Goal: Task Accomplishment & Management: Manage account settings

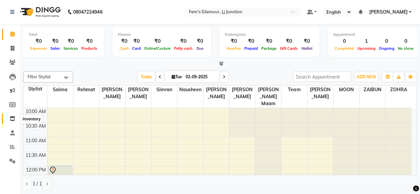
scroll to position [242, 0]
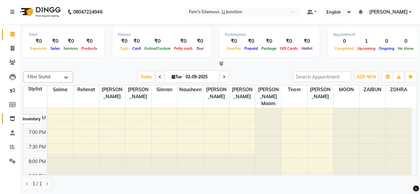
click at [13, 120] on icon at bounding box center [13, 118] width 6 height 5
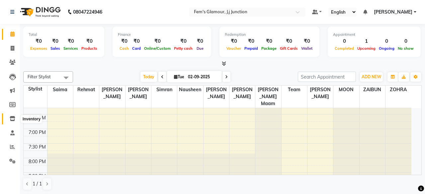
select select
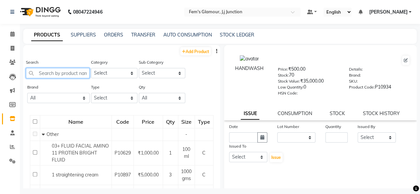
click at [60, 75] on input "text" at bounding box center [58, 73] width 64 height 10
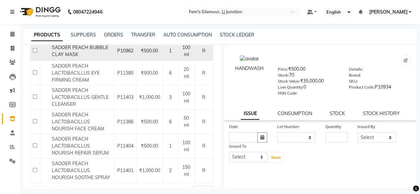
scroll to position [134, 0]
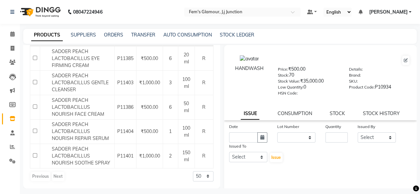
type input "SADOER PEACH"
click at [90, 159] on div "SADOER PEACH LACTOBACILLUS NOURISH SOOTHE SPRAY" at bounding box center [77, 156] width 71 height 21
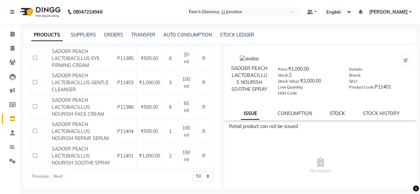
click at [336, 116] on link "STOCK" at bounding box center [337, 114] width 15 height 6
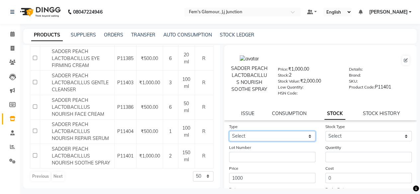
click at [291, 136] on select "Select In Out" at bounding box center [272, 136] width 86 height 10
select select "in"
click at [229, 135] on select "Select In Out" at bounding box center [272, 136] width 86 height 10
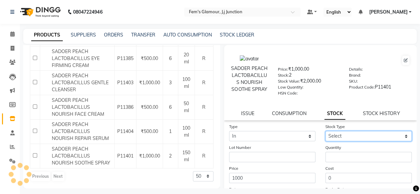
drag, startPoint x: 357, startPoint y: 140, endPoint x: 330, endPoint y: 162, distance: 34.9
click at [330, 162] on form "Type Select In Out Stock Type Select New Stock Adjustment Return Other Lot Numb…" at bounding box center [320, 170] width 183 height 94
select select "new stock"
click at [325, 135] on select "Select New Stock Adjustment Return Other" at bounding box center [368, 136] width 86 height 10
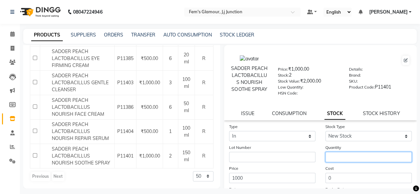
click at [330, 162] on input "number" at bounding box center [368, 157] width 86 height 10
type input "2"
click at [321, 172] on div "Cost 0" at bounding box center [368, 174] width 96 height 18
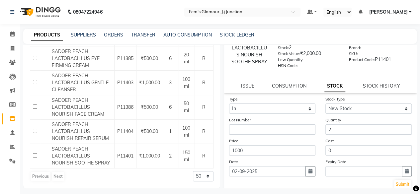
scroll to position [28, 0]
click at [308, 173] on icon "button" at bounding box center [310, 171] width 4 height 5
select select "9"
select select "2025"
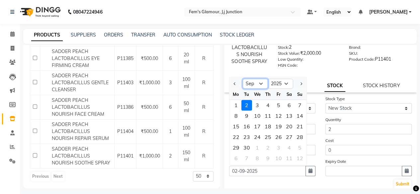
click at [252, 86] on select "Jan Feb Mar Apr May Jun [DATE] Aug Sep Oct Nov Dec" at bounding box center [255, 84] width 25 height 10
select select "8"
click at [243, 83] on select "Jan Feb Mar Apr May Jun [DATE] Aug Sep Oct Nov Dec" at bounding box center [255, 84] width 25 height 10
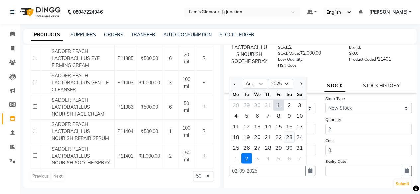
click at [291, 139] on div "23" at bounding box center [289, 137] width 11 height 11
type input "23-08-2025"
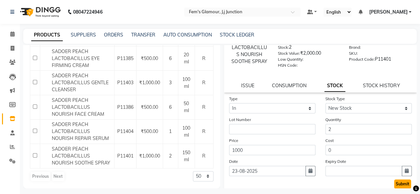
click at [401, 186] on button "Submit" at bounding box center [402, 184] width 17 height 9
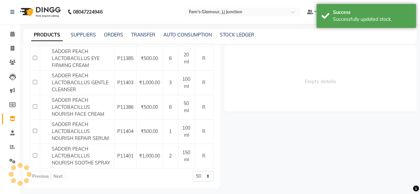
scroll to position [0, 0]
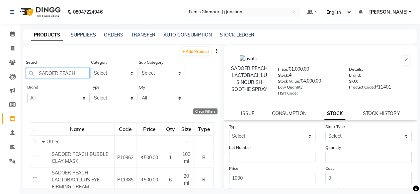
click at [83, 69] on input "SADOER PEACH" at bounding box center [58, 73] width 64 height 10
type input "S"
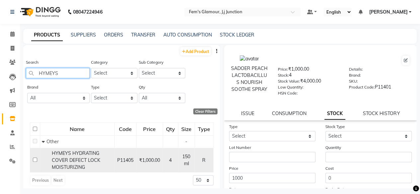
type input "HYMEYS"
click at [66, 157] on span "HYMEYS HYDRATING COVER DEFECT LOCK MOISTURIZING" at bounding box center [76, 160] width 48 height 20
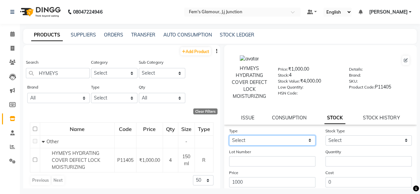
click at [290, 142] on select "Select In Out" at bounding box center [272, 140] width 86 height 10
select select "in"
click at [229, 135] on select "Select In Out" at bounding box center [272, 140] width 86 height 10
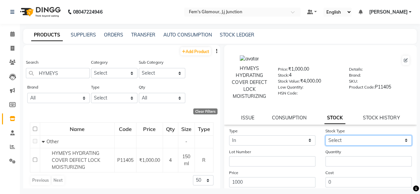
drag, startPoint x: 348, startPoint y: 141, endPoint x: 339, endPoint y: 162, distance: 22.6
click at [339, 162] on form "Type Select In Out Stock Type Select New Stock Adjustment Return Other Lot Numb…" at bounding box center [320, 174] width 183 height 94
select select "new stock"
click at [325, 135] on select "Select New Stock Adjustment Return Other" at bounding box center [368, 140] width 86 height 10
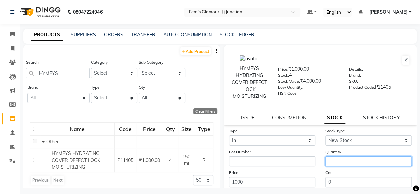
click at [339, 162] on input "number" at bounding box center [368, 161] width 86 height 10
type input "1"
click at [320, 174] on div "Cost 0" at bounding box center [368, 178] width 96 height 18
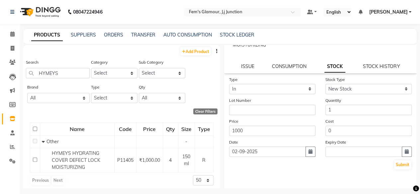
scroll to position [52, 0]
click at [305, 145] on div "Date [DATE]" at bounding box center [272, 147] width 96 height 18
click at [308, 150] on icon "button" at bounding box center [310, 151] width 4 height 5
select select "9"
select select "2025"
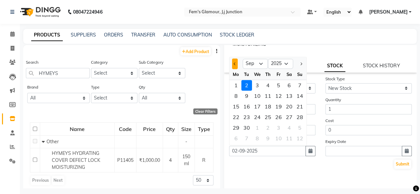
click at [234, 65] on button "Previous month" at bounding box center [235, 63] width 6 height 11
select select "8"
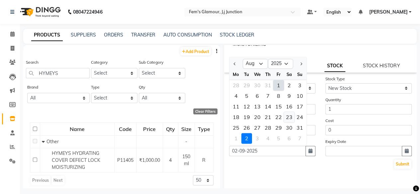
click at [288, 122] on div "23" at bounding box center [289, 117] width 11 height 11
type input "23-08-2025"
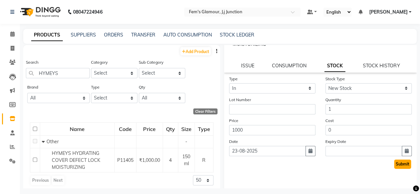
click at [394, 163] on button "Submit" at bounding box center [402, 164] width 17 height 9
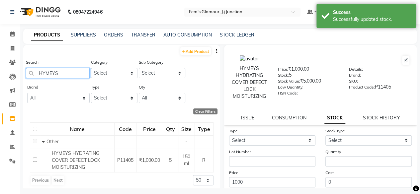
click at [78, 72] on input "HYMEYS" at bounding box center [58, 73] width 64 height 10
type input "H"
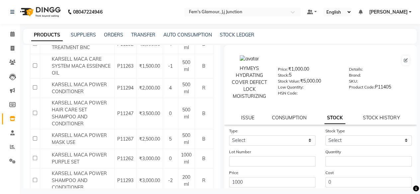
scroll to position [222, 0]
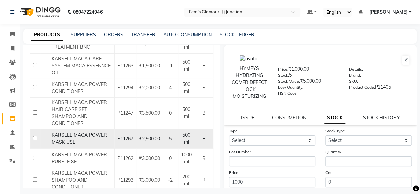
type input "KARS"
click at [70, 149] on td "KARSELL MACA POWER MASK USE" at bounding box center [77, 139] width 74 height 20
click at [35, 140] on input "checkbox" at bounding box center [35, 138] width 4 height 4
checkbox input "true"
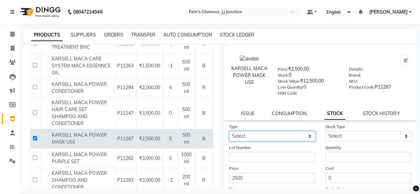
drag, startPoint x: 250, startPoint y: 137, endPoint x: 241, endPoint y: 154, distance: 19.5
click at [241, 154] on form "Type Select In Out Stock Type Select New Stock Adjustment Return Other Lot Numb…" at bounding box center [320, 170] width 183 height 94
select select "in"
click at [229, 131] on select "Select In Out" at bounding box center [272, 136] width 86 height 10
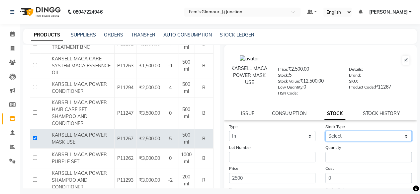
drag, startPoint x: 349, startPoint y: 134, endPoint x: 332, endPoint y: 155, distance: 27.2
click at [332, 155] on form "Type Select In Out Stock Type Select New Stock Adjustment Return Other Lot Numb…" at bounding box center [320, 170] width 183 height 94
select select "new stock"
click at [325, 131] on select "Select New Stock Adjustment Return Other" at bounding box center [368, 136] width 86 height 10
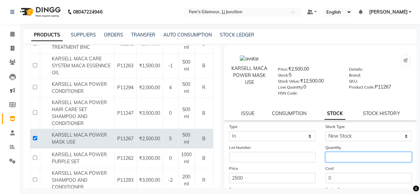
click at [332, 155] on input "number" at bounding box center [368, 157] width 86 height 10
type input "1"
click at [322, 170] on div "Cost 0" at bounding box center [368, 174] width 96 height 18
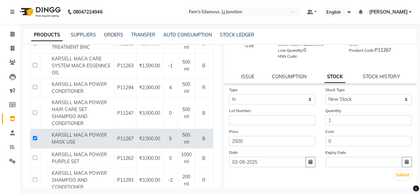
scroll to position [43, 0]
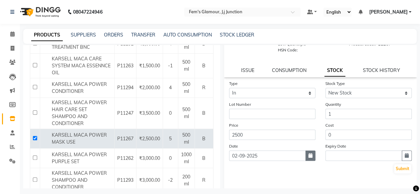
click at [310, 159] on button "button" at bounding box center [310, 156] width 10 height 10
select select "9"
select select "2025"
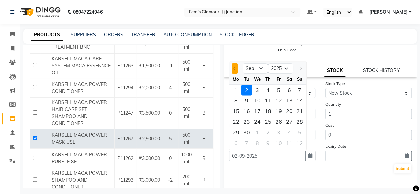
click at [235, 71] on button "Previous month" at bounding box center [235, 68] width 6 height 11
select select "8"
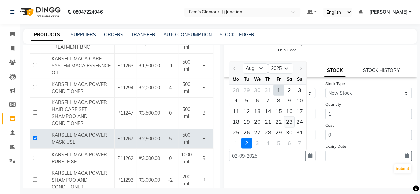
click at [292, 124] on div "23" at bounding box center [289, 122] width 11 height 11
type input "23-08-2025"
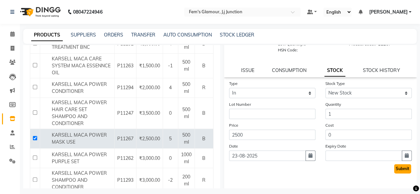
click at [394, 168] on button "Submit" at bounding box center [402, 168] width 17 height 9
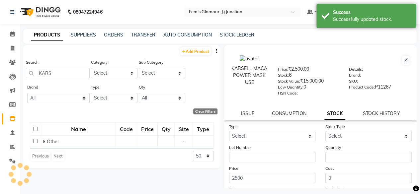
scroll to position [0, 0]
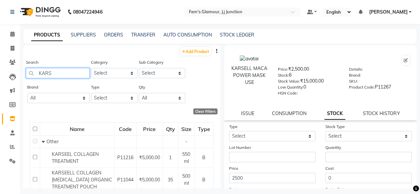
click at [64, 73] on input "KARS" at bounding box center [58, 73] width 64 height 10
type input "K"
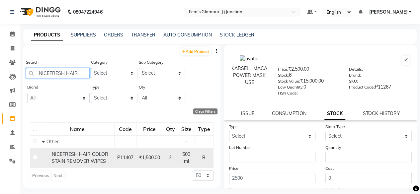
type input "NICEFRESH HAIR"
click at [72, 158] on span "NICEFRESH HAIR COLOR STAIN REMOVER WIPES" at bounding box center [80, 157] width 56 height 13
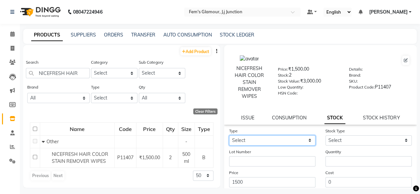
drag, startPoint x: 248, startPoint y: 140, endPoint x: 241, endPoint y: 160, distance: 20.5
click at [241, 160] on form "Type Select In Out Stock Type Select New Stock Adjustment Return Other Lot Numb…" at bounding box center [320, 174] width 183 height 94
select select "in"
click at [229, 135] on select "Select In Out" at bounding box center [272, 140] width 86 height 10
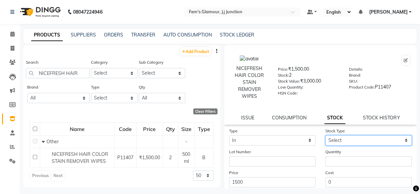
drag, startPoint x: 345, startPoint y: 140, endPoint x: 330, endPoint y: 160, distance: 24.5
click at [330, 160] on form "Type Select In Out Stock Type Select New Stock Adjustment Return Other Lot Numb…" at bounding box center [320, 174] width 183 height 94
select select "new stock"
click at [325, 135] on select "Select New Stock Adjustment Return Other" at bounding box center [368, 140] width 86 height 10
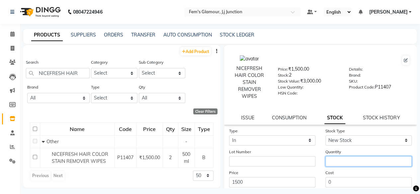
click at [330, 160] on input "number" at bounding box center [368, 161] width 86 height 10
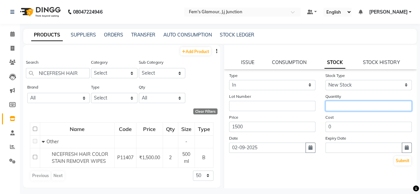
scroll to position [56, 0]
type input "2"
click at [310, 148] on button "button" at bounding box center [310, 147] width 10 height 10
select select "9"
select select "2025"
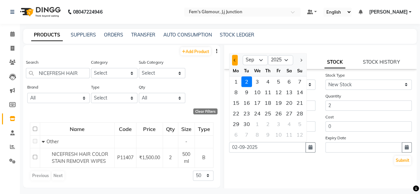
click at [235, 57] on button "Previous month" at bounding box center [235, 60] width 6 height 11
select select "8"
click at [292, 116] on div "23" at bounding box center [289, 113] width 11 height 11
type input "23-08-2025"
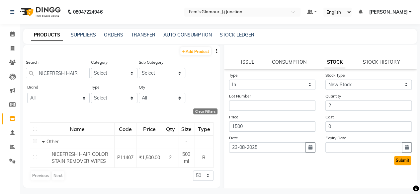
click at [398, 165] on button "Submit" at bounding box center [402, 160] width 17 height 9
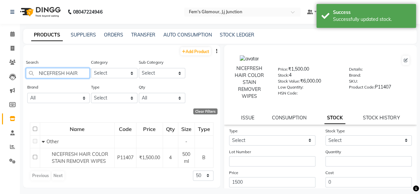
click at [83, 75] on input "NICEFRESH HAIR" at bounding box center [58, 73] width 64 height 10
type input "N"
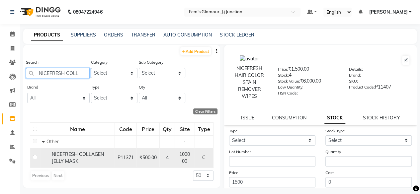
type input "NICEFRESH COLL"
click at [78, 154] on span "NICEFRESH COLLAGEN JELLY MASK" at bounding box center [78, 157] width 52 height 13
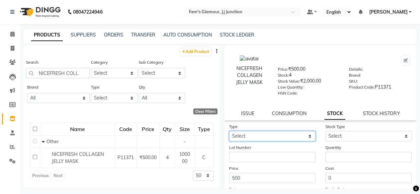
drag, startPoint x: 260, startPoint y: 137, endPoint x: 243, endPoint y: 158, distance: 26.7
click at [243, 158] on form "Type Select In Out Stock Type Select New Stock Adjustment Return Other Lot Numb…" at bounding box center [320, 170] width 183 height 94
select select "in"
click at [229, 131] on select "Select In Out" at bounding box center [272, 136] width 86 height 10
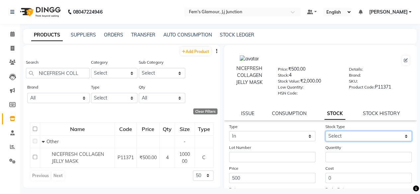
drag, startPoint x: 342, startPoint y: 137, endPoint x: 334, endPoint y: 155, distance: 19.9
click at [334, 155] on form "Type Select In Out Stock Type Select New Stock Adjustment Return Other Lot Numb…" at bounding box center [320, 170] width 183 height 94
select select "new stock"
click at [325, 131] on select "Select New Stock Adjustment Return Other" at bounding box center [368, 136] width 86 height 10
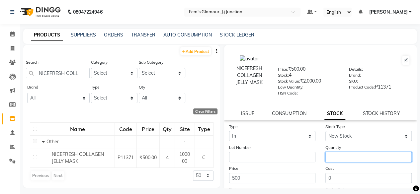
click at [334, 155] on input "number" at bounding box center [368, 157] width 86 height 10
type input "1"
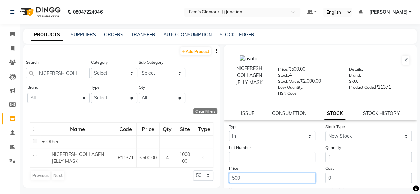
click at [308, 173] on input "500" at bounding box center [272, 178] width 86 height 10
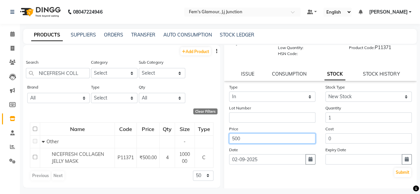
scroll to position [40, 0]
click at [305, 160] on button "button" at bounding box center [310, 159] width 10 height 10
select select "9"
select select "2025"
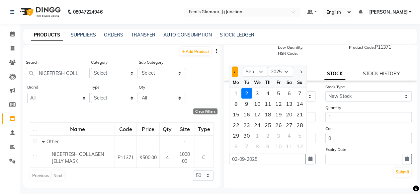
click at [234, 73] on button "Previous month" at bounding box center [235, 71] width 6 height 11
select select "8"
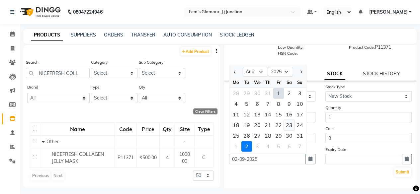
click at [290, 126] on div "23" at bounding box center [289, 125] width 11 height 11
type input "23-08-2025"
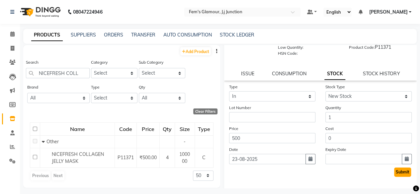
click at [401, 169] on button "Submit" at bounding box center [402, 172] width 17 height 9
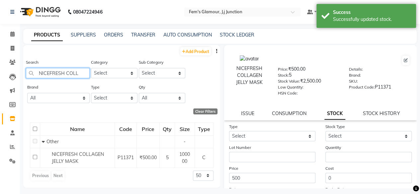
click at [79, 73] on input "NICEFRESH COLL" at bounding box center [58, 73] width 64 height 10
type input "N"
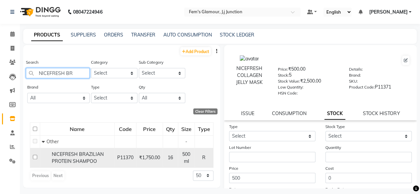
type input "NICEFRESH BR"
click at [65, 151] on span "NICEFRESH BRAZILIAN PROTEIN SHAMPOO" at bounding box center [78, 157] width 52 height 13
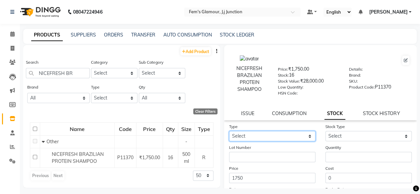
drag, startPoint x: 257, startPoint y: 136, endPoint x: 242, endPoint y: 155, distance: 24.4
click at [242, 155] on form "Type Select In Out Stock Type Select New Stock Adjustment Return Other Lot Numb…" at bounding box center [320, 170] width 183 height 94
select select "in"
click at [229, 131] on select "Select In Out" at bounding box center [272, 136] width 86 height 10
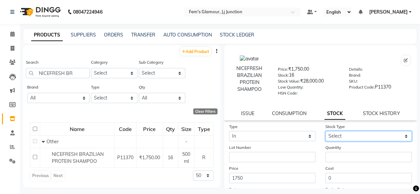
click at [358, 135] on select "Select New Stock Adjustment Return Other" at bounding box center [368, 136] width 86 height 10
select select "new stock"
click at [325, 131] on select "Select New Stock Adjustment Return Other" at bounding box center [368, 136] width 86 height 10
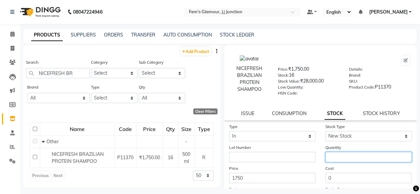
click at [344, 156] on input "number" at bounding box center [368, 157] width 86 height 10
type input "1"
click at [325, 170] on label "Cost" at bounding box center [329, 169] width 8 height 6
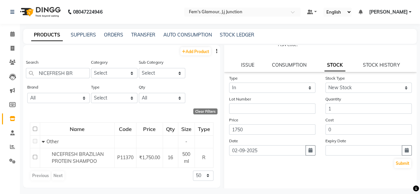
scroll to position [49, 0]
click at [308, 151] on icon "button" at bounding box center [310, 149] width 4 height 5
select select "9"
select select "2025"
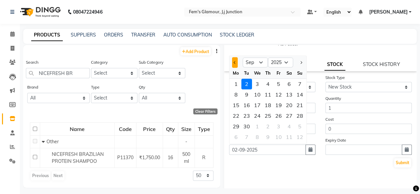
click at [232, 63] on button "Previous month" at bounding box center [235, 62] width 6 height 11
select select "8"
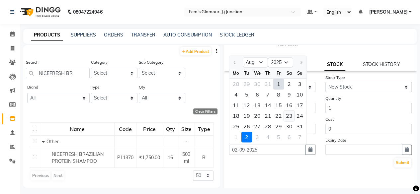
click at [288, 118] on div "23" at bounding box center [289, 116] width 11 height 11
type input "23-08-2025"
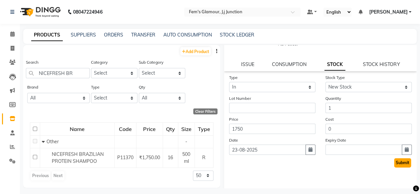
click at [394, 164] on button "Submit" at bounding box center [402, 162] width 17 height 9
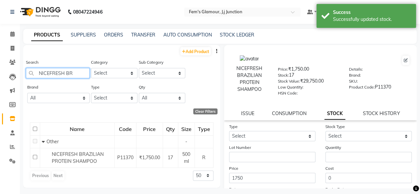
click at [81, 71] on input "NICEFRESH BR" at bounding box center [58, 73] width 64 height 10
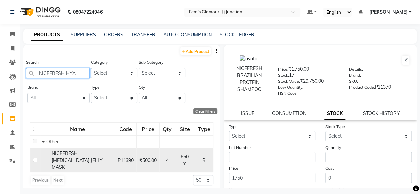
type input "NICEFRESH HYA"
click at [84, 156] on span "NICEFRESH [MEDICAL_DATA] JELLY MASK" at bounding box center [77, 160] width 51 height 20
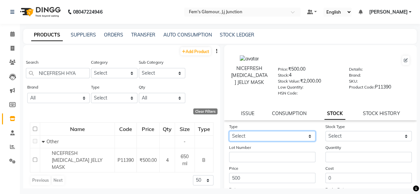
drag, startPoint x: 270, startPoint y: 138, endPoint x: 251, endPoint y: 158, distance: 27.7
click at [251, 158] on form "Type Select In Out Stock Type Select New Stock Adjustment Return Other Lot Numb…" at bounding box center [320, 170] width 183 height 94
select select "in"
click at [229, 131] on select "Select In Out" at bounding box center [272, 136] width 86 height 10
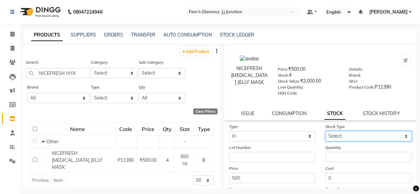
drag, startPoint x: 363, startPoint y: 135, endPoint x: 343, endPoint y: 155, distance: 28.4
click at [343, 155] on form "Type Select In Out Stock Type Select New Stock Adjustment Return Other Lot Numb…" at bounding box center [320, 170] width 183 height 94
select select "new stock"
click at [325, 131] on select "Select New Stock Adjustment Return Other" at bounding box center [368, 136] width 86 height 10
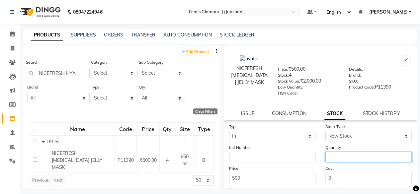
click at [343, 155] on input "number" at bounding box center [368, 157] width 86 height 10
type input "1"
click at [322, 167] on div "Cost 0" at bounding box center [368, 174] width 96 height 18
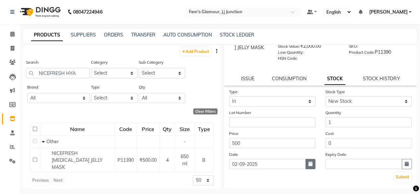
click at [309, 164] on icon "button" at bounding box center [310, 164] width 4 height 5
select select "9"
select select "2025"
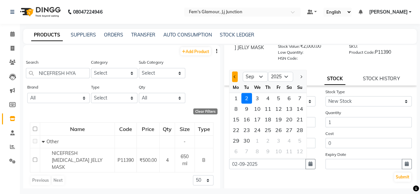
click at [235, 77] on span "Previous month" at bounding box center [234, 76] width 3 height 3
select select "8"
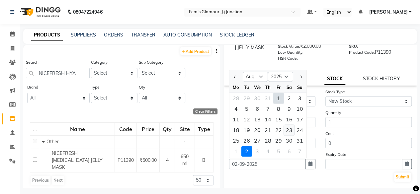
click at [289, 130] on div "23" at bounding box center [289, 130] width 11 height 11
type input "23-08-2025"
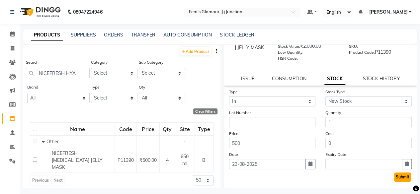
click at [394, 179] on button "Submit" at bounding box center [402, 177] width 17 height 9
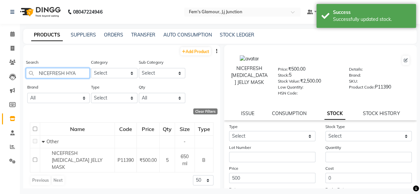
click at [80, 74] on input "NICEFRESH HYA" at bounding box center [58, 73] width 64 height 10
type input "N"
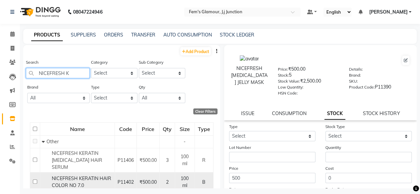
type input "NICEFRESH K"
click at [90, 176] on span "NICEFRESH KERATIN HAIR COLOR NO 7.0" at bounding box center [81, 182] width 59 height 13
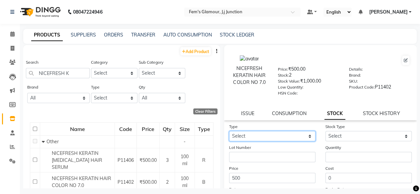
drag, startPoint x: 302, startPoint y: 138, endPoint x: 279, endPoint y: 155, distance: 29.0
click at [279, 155] on form "Type Select In Out Stock Type Select New Stock Adjustment Return Other Lot Numb…" at bounding box center [320, 170] width 183 height 94
select select "in"
click at [229, 131] on select "Select In Out" at bounding box center [272, 136] width 86 height 10
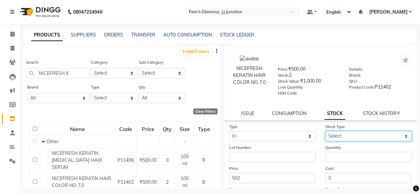
drag, startPoint x: 338, startPoint y: 138, endPoint x: 335, endPoint y: 153, distance: 15.2
click at [335, 153] on form "Type Select In Out Stock Type Select New Stock Adjustment Return Other Lot Numb…" at bounding box center [320, 170] width 183 height 94
select select "new stock"
click at [325, 131] on select "Select New Stock Adjustment Return Other" at bounding box center [368, 136] width 86 height 10
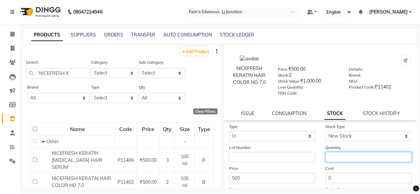
click at [335, 153] on input "number" at bounding box center [368, 157] width 86 height 10
type input "1"
click at [320, 172] on div "Cost 0" at bounding box center [368, 174] width 96 height 18
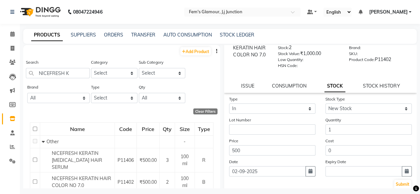
scroll to position [33, 0]
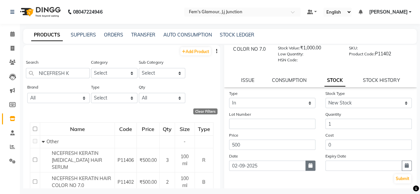
click at [308, 165] on icon "button" at bounding box center [310, 165] width 4 height 5
select select "9"
select select "2025"
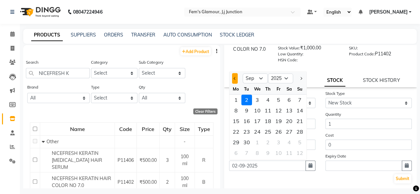
click at [235, 81] on button "Previous month" at bounding box center [235, 78] width 6 height 11
select select "8"
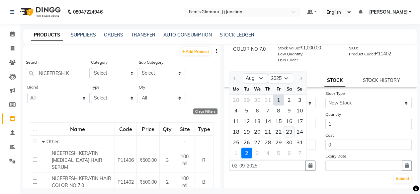
click at [293, 133] on div "23" at bounding box center [289, 131] width 11 height 11
type input "23-08-2025"
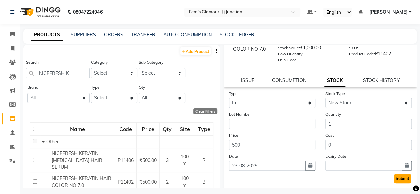
click at [398, 179] on button "Submit" at bounding box center [402, 178] width 17 height 9
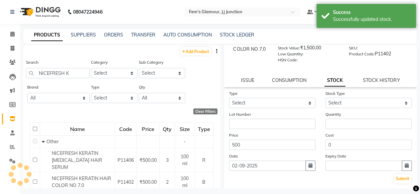
scroll to position [0, 0]
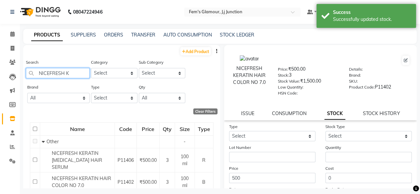
click at [80, 75] on input "NICEFRESH K" at bounding box center [58, 73] width 64 height 10
type input "N"
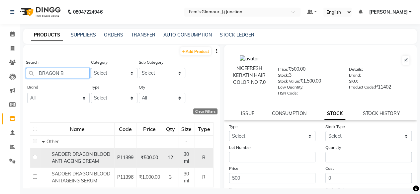
type input "DRAGON B"
click at [98, 163] on div "SADOER DRAGON BLOOD ANTI AGEING CREAM" at bounding box center [77, 158] width 71 height 14
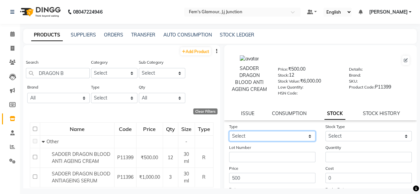
click at [281, 133] on select "Select In Out" at bounding box center [272, 136] width 86 height 10
select select "in"
click at [229, 131] on select "Select In Out" at bounding box center [272, 136] width 86 height 10
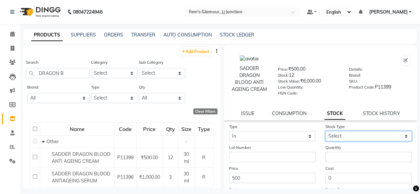
drag, startPoint x: 334, startPoint y: 137, endPoint x: 329, endPoint y: 153, distance: 16.8
click at [329, 153] on form "Type Select In Out Stock Type Select New Stock Adjustment Return Other Lot Numb…" at bounding box center [320, 170] width 183 height 94
select select "new stock"
click at [325, 131] on select "Select New Stock Adjustment Return Other" at bounding box center [368, 136] width 86 height 10
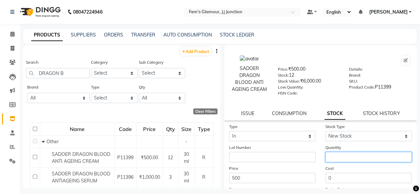
click at [329, 153] on input "number" at bounding box center [368, 157] width 86 height 10
type input "2"
click at [313, 175] on div "Price 500" at bounding box center [272, 174] width 96 height 18
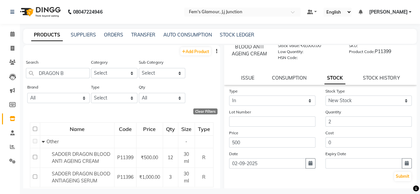
scroll to position [36, 0]
click at [305, 165] on button "button" at bounding box center [310, 163] width 10 height 10
select select "9"
select select "2025"
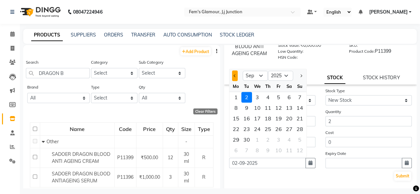
click at [232, 76] on button "Previous month" at bounding box center [235, 75] width 6 height 11
select select "8"
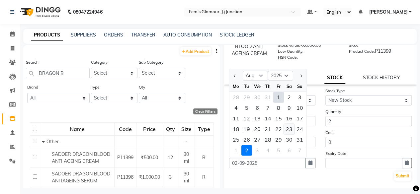
click at [288, 130] on div "23" at bounding box center [289, 129] width 11 height 11
type input "23-08-2025"
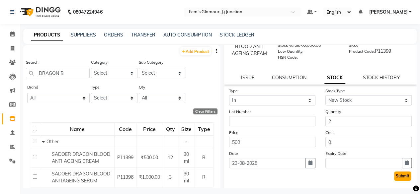
click at [394, 174] on button "Submit" at bounding box center [402, 176] width 17 height 9
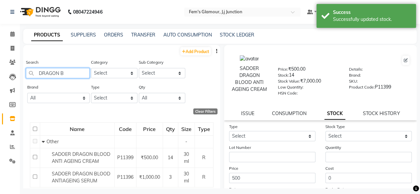
click at [79, 75] on input "DRAGON B" at bounding box center [58, 73] width 64 height 10
type input "D"
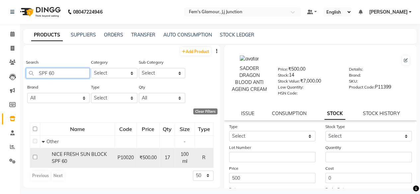
type input "SPF 60"
click at [66, 156] on span "NICE FRESH SUN BLOCK SPF 60" at bounding box center [79, 157] width 55 height 13
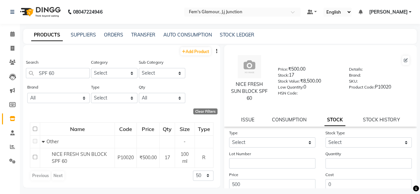
click at [284, 152] on div "Lot Number" at bounding box center [272, 159] width 96 height 18
drag, startPoint x: 284, startPoint y: 147, endPoint x: 267, endPoint y: 162, distance: 22.6
click at [267, 162] on form "Type Select In Out Stock Type Select New Stock Adjustment Return Other Lot Numb…" at bounding box center [320, 176] width 183 height 94
select select "in"
click at [229, 137] on select "Select In Out" at bounding box center [272, 142] width 86 height 10
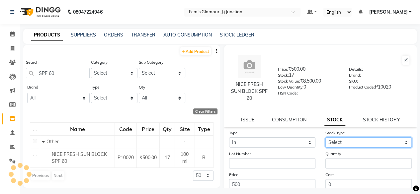
drag, startPoint x: 330, startPoint y: 143, endPoint x: 327, endPoint y: 159, distance: 16.5
click at [327, 159] on form "Type Select In Out Stock Type Select New Stock Adjustment Return Other Lot Numb…" at bounding box center [320, 176] width 183 height 94
select select "new stock"
click at [325, 137] on select "Select New Stock Adjustment Return Other" at bounding box center [368, 142] width 86 height 10
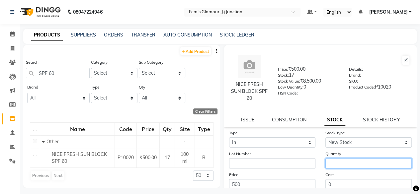
click at [327, 159] on input "number" at bounding box center [368, 163] width 86 height 10
type input "2"
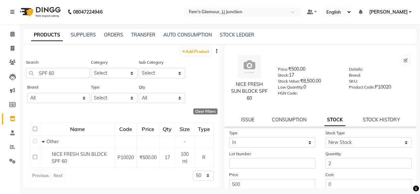
click at [320, 174] on div "Cost 0" at bounding box center [368, 180] width 96 height 18
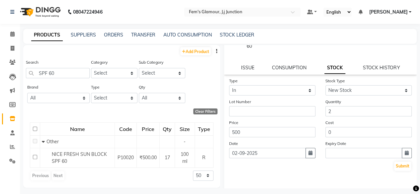
scroll to position [56, 0]
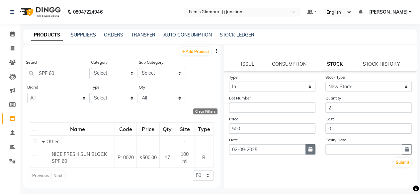
click at [306, 153] on button "button" at bounding box center [310, 149] width 10 height 10
select select "9"
select select "2025"
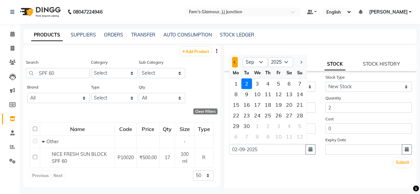
click at [234, 63] on span "Previous month" at bounding box center [234, 62] width 3 height 3
select select "8"
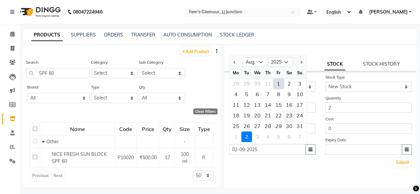
click at [291, 116] on div "23" at bounding box center [289, 115] width 11 height 11
type input "23-08-2025"
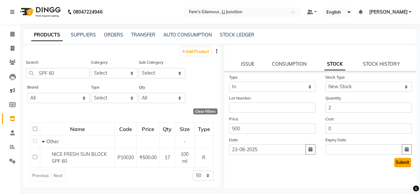
click at [396, 159] on button "Submit" at bounding box center [402, 162] width 17 height 9
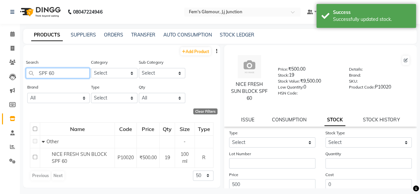
click at [74, 70] on input "SPF 60" at bounding box center [58, 73] width 64 height 10
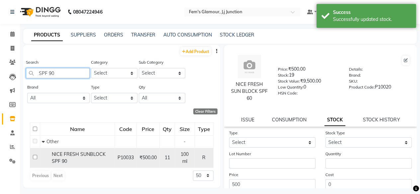
type input "SPF 90"
click at [48, 154] on div "NICE FRESH SUNBLOCK SPF 90" at bounding box center [77, 158] width 71 height 14
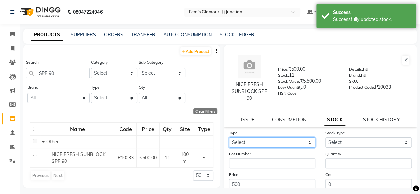
drag, startPoint x: 254, startPoint y: 142, endPoint x: 242, endPoint y: 164, distance: 25.1
click at [242, 164] on form "Type Select In Out Stock Type Select New Stock Adjustment Return Other Lot Numb…" at bounding box center [320, 176] width 183 height 94
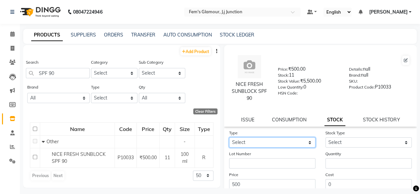
select select "in"
click at [229, 137] on select "Select In Out" at bounding box center [272, 142] width 86 height 10
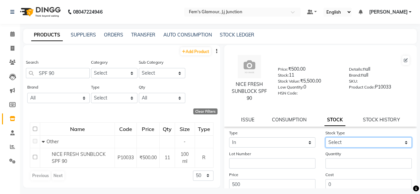
drag, startPoint x: 338, startPoint y: 143, endPoint x: 333, endPoint y: 159, distance: 16.9
click at [333, 159] on form "Type Select In Out Stock Type Select New Stock Adjustment Return Other Lot Numb…" at bounding box center [320, 176] width 183 height 94
select select "new stock"
click at [325, 137] on select "Select New Stock Adjustment Return Other" at bounding box center [368, 142] width 86 height 10
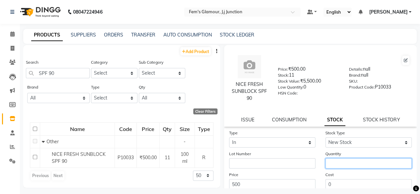
click at [333, 159] on input "number" at bounding box center [368, 163] width 86 height 10
type input "2"
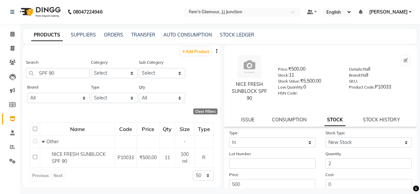
click at [325, 177] on label "Cost" at bounding box center [329, 175] width 8 height 6
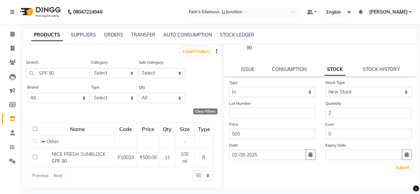
scroll to position [58, 0]
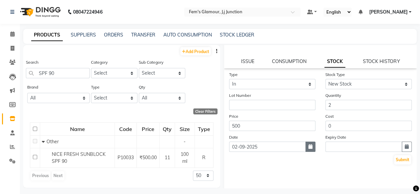
click at [308, 145] on icon "button" at bounding box center [310, 146] width 4 height 5
select select "9"
select select "2025"
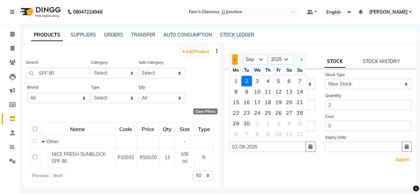
click at [232, 58] on button "Previous month" at bounding box center [235, 59] width 6 height 11
select select "8"
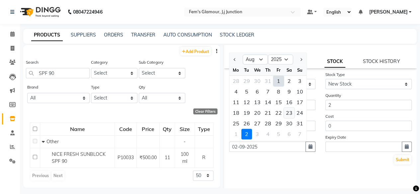
click at [289, 111] on div "23" at bounding box center [289, 113] width 11 height 11
type input "23-08-2025"
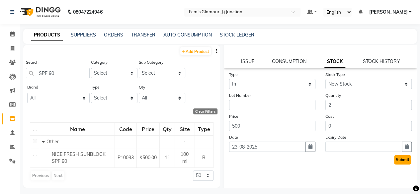
click at [394, 158] on button "Submit" at bounding box center [402, 159] width 17 height 9
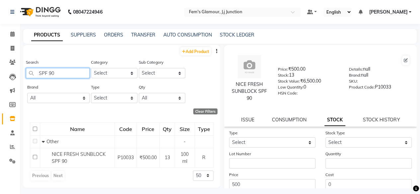
click at [79, 68] on input "SPF 90" at bounding box center [58, 73] width 64 height 10
type input "S"
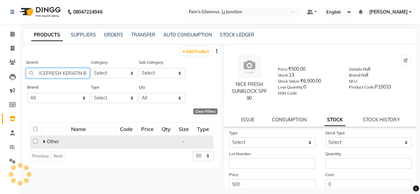
scroll to position [0, 2]
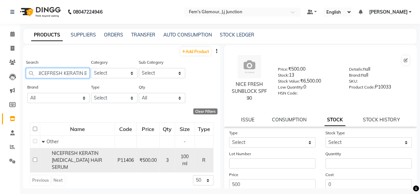
type input "NICEFRESH KERATIN B"
click at [35, 158] on input "checkbox" at bounding box center [35, 160] width 4 height 4
checkbox input "true"
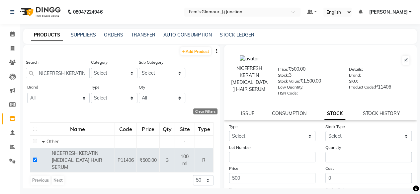
click at [249, 130] on div "Type Select In Out" at bounding box center [272, 132] width 96 height 18
click at [247, 136] on select "Select In Out" at bounding box center [272, 136] width 86 height 10
select select "in"
click at [229, 131] on select "Select In Out" at bounding box center [272, 136] width 86 height 10
drag, startPoint x: 345, startPoint y: 137, endPoint x: 334, endPoint y: 151, distance: 18.2
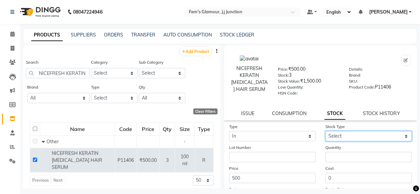
click at [334, 151] on form "Type Select In Out Stock Type Select New Stock Adjustment Return Other Lot Numb…" at bounding box center [320, 170] width 183 height 94
select select "new stock"
click at [325, 131] on select "Select New Stock Adjustment Return Other" at bounding box center [368, 136] width 86 height 10
click at [334, 151] on div "Quantity" at bounding box center [368, 153] width 96 height 18
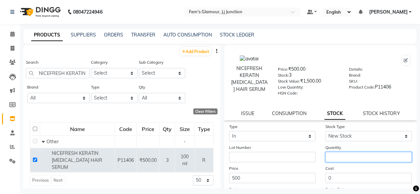
click at [333, 155] on input "number" at bounding box center [368, 157] width 86 height 10
type input "2"
click at [320, 166] on div "Cost 0" at bounding box center [368, 174] width 96 height 18
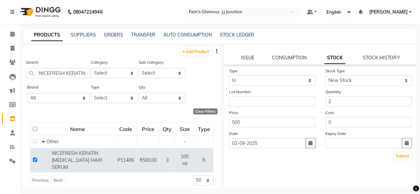
scroll to position [57, 0]
click at [309, 144] on button "button" at bounding box center [310, 142] width 10 height 10
select select "9"
select select "2025"
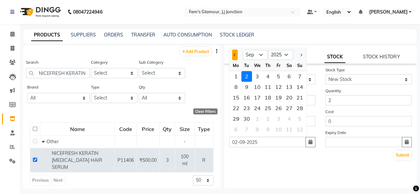
click at [237, 53] on button "Previous month" at bounding box center [235, 54] width 6 height 11
select select "8"
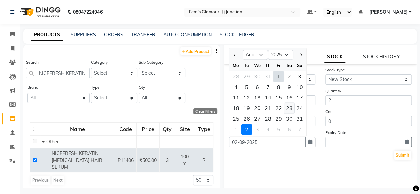
click at [291, 111] on div "23" at bounding box center [289, 108] width 11 height 11
type input "23-08-2025"
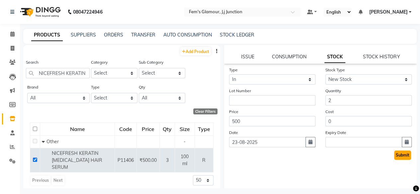
click at [402, 154] on button "Submit" at bounding box center [402, 155] width 17 height 9
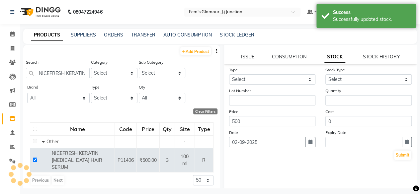
scroll to position [0, 0]
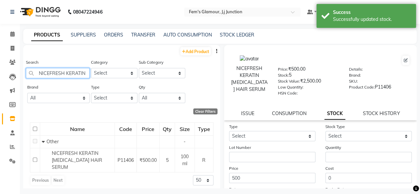
click at [85, 72] on input "NICEFRESH KERATIN B" at bounding box center [58, 73] width 64 height 10
type input "B"
click at [85, 72] on input "B" at bounding box center [58, 73] width 64 height 10
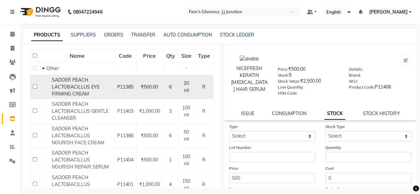
scroll to position [74, 0]
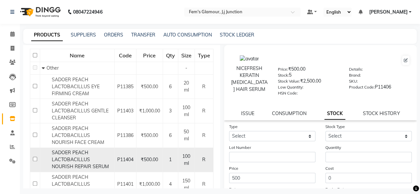
type input "SADOER PEACH LAC"
click at [83, 167] on span "SADOER PEACH LACTOBACILLUS NOURISH REPAIR SERUM" at bounding box center [80, 160] width 57 height 20
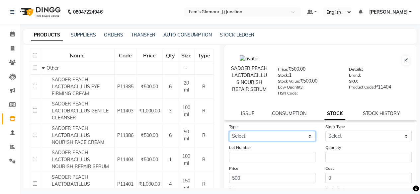
drag, startPoint x: 301, startPoint y: 142, endPoint x: 276, endPoint y: 156, distance: 28.1
click at [276, 156] on form "Type Select In Out Stock Type Select New Stock Adjustment Return Other Lot Numb…" at bounding box center [320, 170] width 183 height 94
select select "in"
click at [229, 135] on select "Select In Out" at bounding box center [272, 136] width 86 height 10
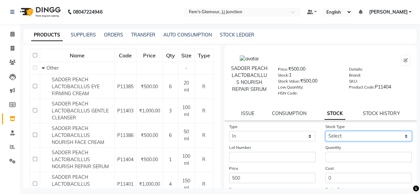
drag, startPoint x: 341, startPoint y: 140, endPoint x: 332, endPoint y: 158, distance: 19.9
click at [332, 158] on form "Type Select In Out Stock Type Select New Stock Adjustment Return Other Lot Numb…" at bounding box center [320, 170] width 183 height 94
select select "new stock"
click at [325, 135] on select "Select New Stock Adjustment Return Other" at bounding box center [368, 136] width 86 height 10
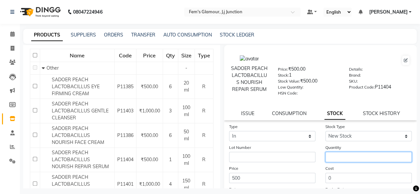
click at [332, 158] on input "number" at bounding box center [368, 157] width 86 height 10
type input "2"
click at [320, 176] on div "Cost 0" at bounding box center [368, 174] width 96 height 18
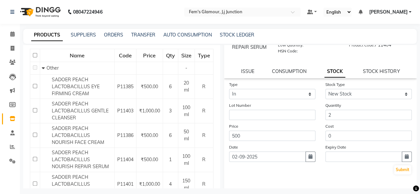
scroll to position [42, 0]
click at [308, 159] on icon "button" at bounding box center [310, 156] width 4 height 5
select select "9"
select select "2025"
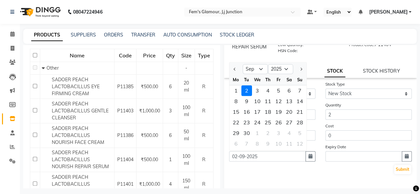
click at [231, 70] on div at bounding box center [235, 69] width 13 height 11
click at [233, 72] on button "Previous month" at bounding box center [235, 69] width 6 height 11
select select "8"
click at [288, 127] on div "23" at bounding box center [289, 122] width 11 height 11
type input "23-08-2025"
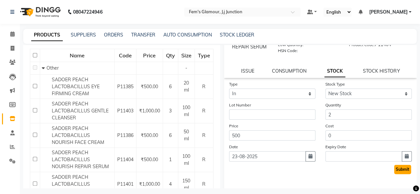
click at [397, 174] on button "Submit" at bounding box center [402, 169] width 17 height 9
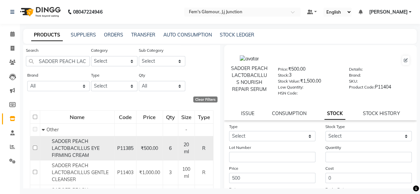
scroll to position [0, 0]
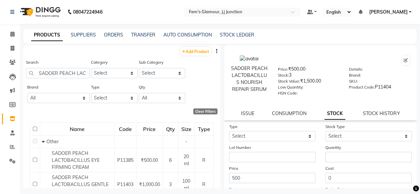
click at [186, 55] on div "Add Product" at bounding box center [121, 50] width 197 height 11
click at [188, 49] on link "Add Product" at bounding box center [195, 51] width 31 height 8
select select "true"
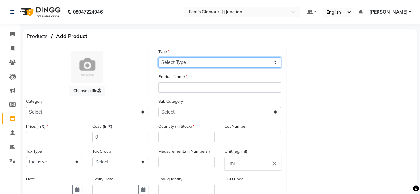
click at [167, 61] on select "Select Type Both Retail Consumable" at bounding box center [219, 62] width 123 height 10
select select "R"
click at [158, 57] on select "Select Type Both Retail Consumable" at bounding box center [219, 62] width 123 height 10
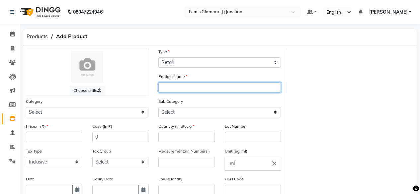
click at [173, 89] on input "text" at bounding box center [219, 87] width 123 height 10
type input "A"
type input "SADOER PEACH LACTOBACILLUS NOURISH SOOTHE TONER"
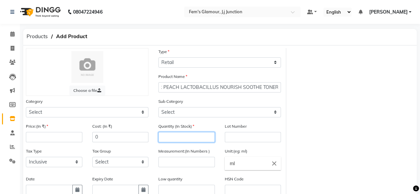
scroll to position [0, 0]
click at [197, 138] on input "number" at bounding box center [186, 137] width 56 height 10
type input "1"
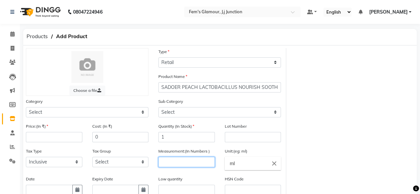
click at [180, 161] on input "number" at bounding box center [186, 162] width 56 height 10
type input "100"
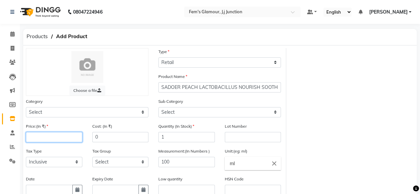
click at [50, 134] on input "number" at bounding box center [54, 137] width 56 height 10
type input "500"
click at [79, 188] on icon "button" at bounding box center [77, 190] width 4 height 5
select select "9"
select select "2025"
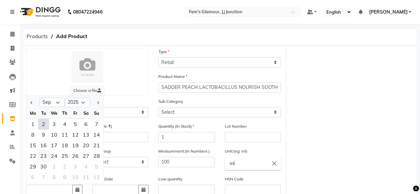
click at [43, 155] on div "23" at bounding box center [43, 156] width 11 height 11
type input "[DATE]"
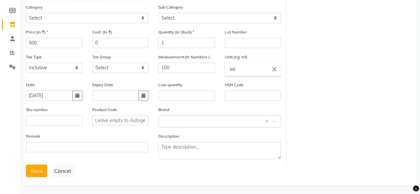
scroll to position [96, 0]
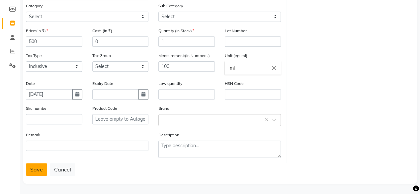
click at [42, 171] on button "Save" at bounding box center [36, 169] width 21 height 13
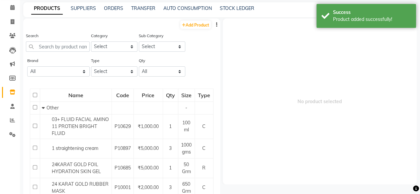
scroll to position [4, 0]
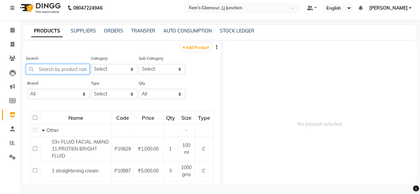
click at [60, 67] on input "text" at bounding box center [58, 69] width 64 height 10
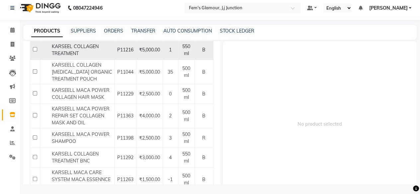
scroll to position [104, 0]
type input "KARS"
click at [105, 148] on td "KARSEELL MACA POWER SHAMPOO" at bounding box center [77, 138] width 74 height 20
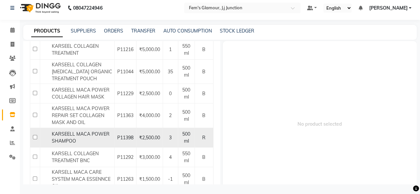
click at [34, 139] on input "checkbox" at bounding box center [35, 137] width 4 height 4
checkbox input "true"
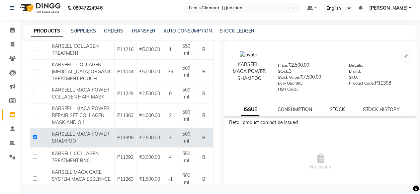
click at [334, 110] on link "STOCK" at bounding box center [337, 110] width 15 height 6
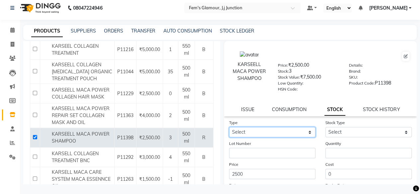
drag, startPoint x: 300, startPoint y: 134, endPoint x: 280, endPoint y: 150, distance: 26.2
click at [280, 150] on form "Type Select In Out Stock Type Select Lot Number Quantity Price 2500 Cost 0 Date…" at bounding box center [320, 166] width 183 height 94
select select "in"
click at [229, 127] on select "Select In Out" at bounding box center [272, 132] width 86 height 10
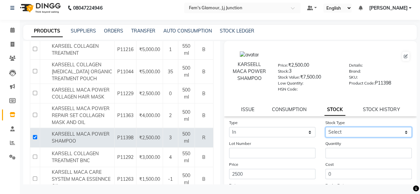
drag, startPoint x: 337, startPoint y: 130, endPoint x: 328, endPoint y: 148, distance: 20.6
click at [328, 148] on form "Type Select In Out Stock Type Select New Stock Adjustment Return Other Lot Numb…" at bounding box center [320, 166] width 183 height 94
select select "new stock"
click at [325, 127] on select "Select New Stock Adjustment Return Other" at bounding box center [368, 132] width 86 height 10
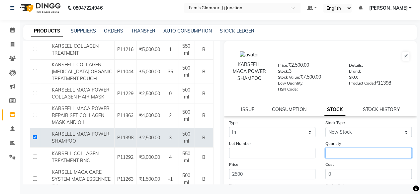
click at [328, 148] on input "number" at bounding box center [368, 153] width 86 height 10
type input "1"
click at [320, 167] on div "Cost 0" at bounding box center [368, 170] width 96 height 18
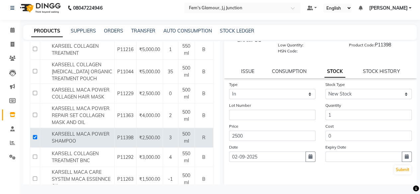
scroll to position [39, 0]
click at [308, 155] on icon "button" at bounding box center [310, 156] width 4 height 5
select select "9"
select select "2025"
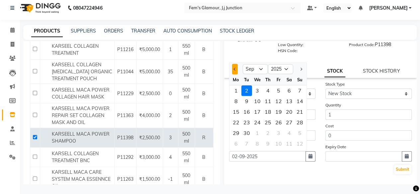
click at [234, 71] on button "Previous month" at bounding box center [235, 69] width 6 height 11
select select "8"
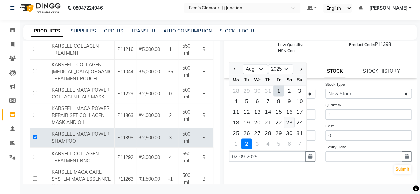
click at [286, 123] on div "23" at bounding box center [289, 122] width 11 height 11
type input "23-08-2025"
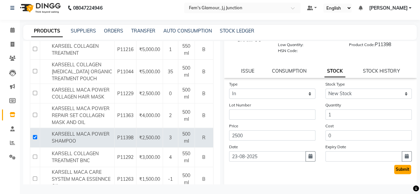
click at [402, 170] on button "Submit" at bounding box center [402, 169] width 17 height 9
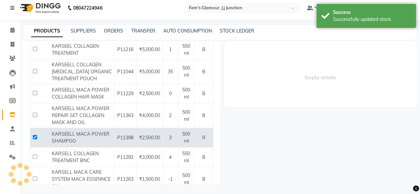
scroll to position [0, 0]
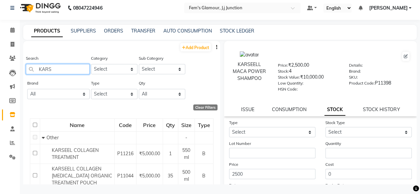
click at [67, 68] on input "KARS" at bounding box center [58, 69] width 64 height 10
type input "K"
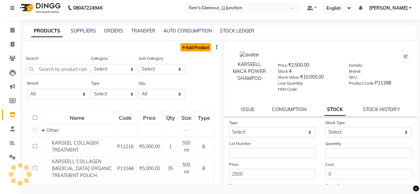
click at [185, 43] on link "Add Product" at bounding box center [195, 47] width 31 height 8
select select "true"
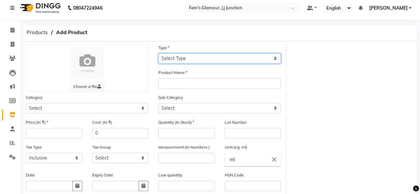
click at [186, 57] on select "Select Type Both Retail Consumable" at bounding box center [219, 58] width 123 height 10
select select "R"
click at [158, 53] on select "Select Type Both Retail Consumable" at bounding box center [219, 58] width 123 height 10
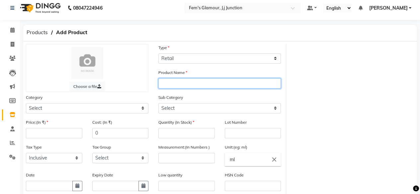
click at [180, 87] on input "text" at bounding box center [219, 83] width 123 height 10
type input "NICEFRESH VC & COLLAGEN MOUSSE FACIAL CLEANSER"
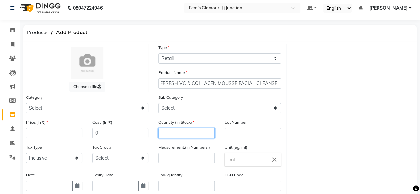
scroll to position [0, 0]
click at [182, 132] on input "number" at bounding box center [186, 133] width 56 height 10
type input "1"
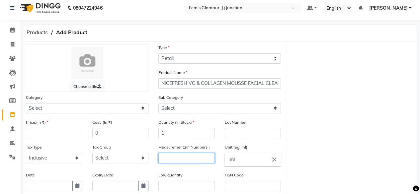
click at [173, 160] on input "number" at bounding box center [186, 158] width 56 height 10
type input "150"
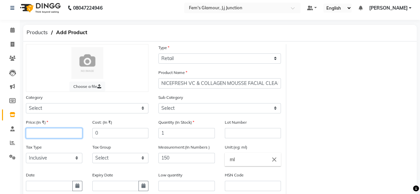
click at [55, 129] on input "number" at bounding box center [54, 133] width 56 height 10
type input "500"
click at [77, 191] on div "Date" at bounding box center [54, 184] width 66 height 25
click at [78, 187] on icon "button" at bounding box center [77, 186] width 4 height 5
select select "9"
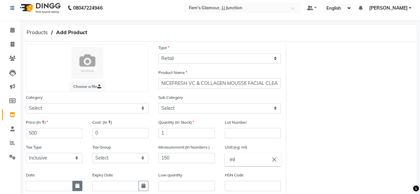
select select "2025"
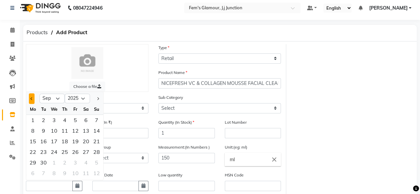
click at [29, 95] on button "Previous month" at bounding box center [32, 98] width 6 height 11
select select "8"
click at [83, 154] on div "23" at bounding box center [86, 152] width 11 height 11
type input "23-08-2025"
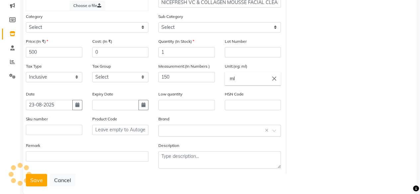
scroll to position [96, 0]
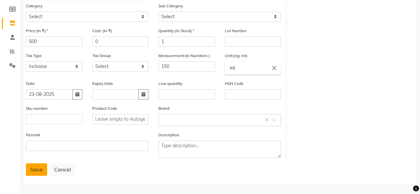
click at [32, 170] on button "Save" at bounding box center [36, 169] width 21 height 13
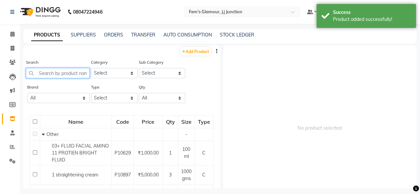
click at [53, 70] on input "text" at bounding box center [58, 73] width 64 height 10
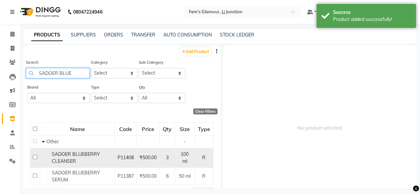
type input "SADOER BLUE"
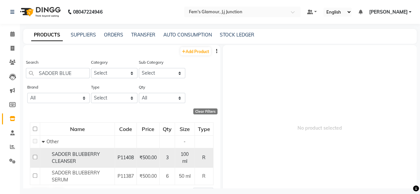
click at [92, 162] on div "SADOER BLUEBERRY CLEANSER" at bounding box center [77, 158] width 71 height 14
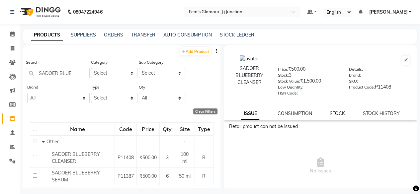
click at [333, 113] on link "STOCK" at bounding box center [337, 114] width 15 height 6
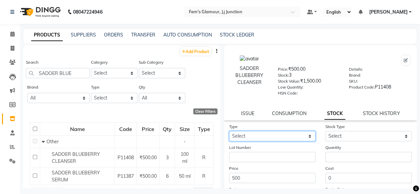
drag, startPoint x: 291, startPoint y: 136, endPoint x: 263, endPoint y: 159, distance: 36.3
click at [263, 159] on form "Type Select In Out Stock Type Select Lot Number Quantity Price 500 Cost 0 Date …" at bounding box center [320, 170] width 183 height 94
select select "in"
click at [229, 131] on select "Select In Out" at bounding box center [272, 136] width 86 height 10
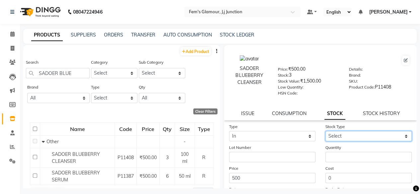
drag, startPoint x: 335, startPoint y: 136, endPoint x: 328, endPoint y: 152, distance: 16.8
click at [328, 152] on form "Type Select In Out Stock Type Select New Stock Adjustment Return Other Lot Numb…" at bounding box center [320, 170] width 183 height 94
select select "new stock"
click at [325, 131] on select "Select New Stock Adjustment Return Other" at bounding box center [368, 136] width 86 height 10
click at [328, 152] on div "Quantity" at bounding box center [368, 153] width 96 height 18
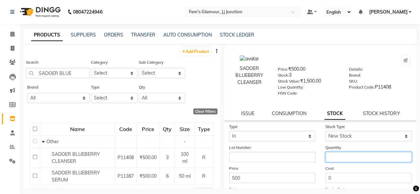
click at [328, 154] on input "number" at bounding box center [368, 157] width 86 height 10
type input "1"
click at [320, 168] on div "Cost 0" at bounding box center [368, 174] width 96 height 18
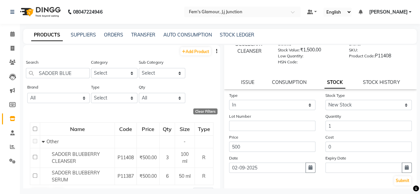
scroll to position [32, 0]
click at [308, 169] on icon "button" at bounding box center [310, 167] width 4 height 5
select select "9"
select select "2025"
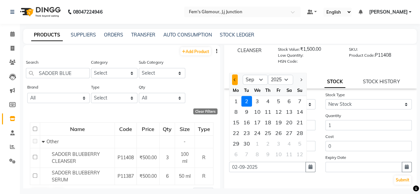
click at [234, 79] on span "Previous month" at bounding box center [234, 79] width 3 height 3
select select "8"
click at [288, 135] on div "23" at bounding box center [289, 133] width 11 height 11
type input "23-08-2025"
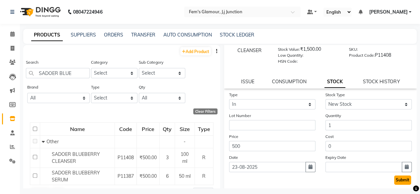
click at [394, 182] on button "Submit" at bounding box center [402, 180] width 17 height 9
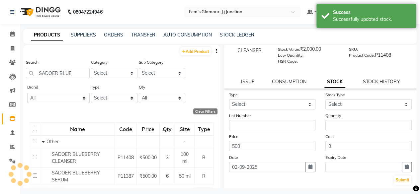
scroll to position [0, 0]
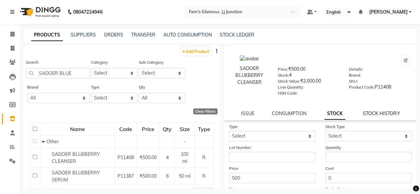
click at [386, 115] on link "STOCK HISTORY" at bounding box center [381, 114] width 37 height 6
select select "all"
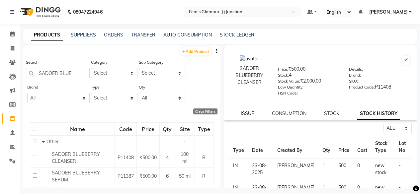
click at [247, 113] on link "ISSUE" at bounding box center [247, 114] width 13 height 6
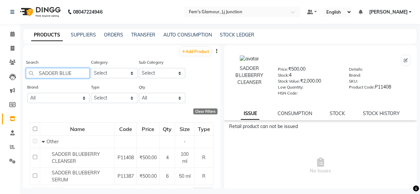
click at [77, 74] on input "SADOER BLUE" at bounding box center [58, 73] width 64 height 10
type input "S"
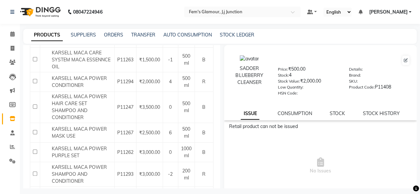
scroll to position [233, 0]
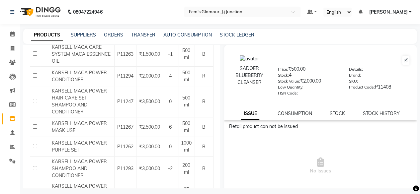
type input "KARS"
click at [117, 130] on span "P11267" at bounding box center [125, 127] width 16 height 6
select select
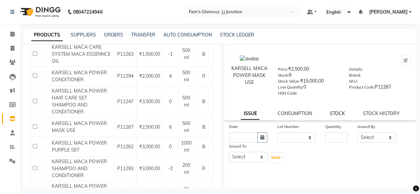
click at [330, 113] on link "STOCK" at bounding box center [337, 114] width 15 height 6
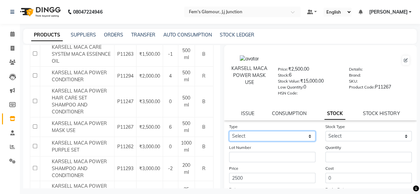
drag, startPoint x: 277, startPoint y: 134, endPoint x: 248, endPoint y: 157, distance: 36.8
click at [248, 157] on form "Type Select In Out Stock Type Select New Stock Adjustment Return Other Lot Numb…" at bounding box center [320, 170] width 183 height 94
select select "in"
click at [229, 131] on select "Select In Out" at bounding box center [272, 136] width 86 height 10
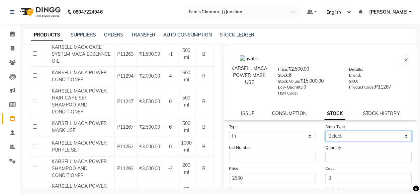
drag, startPoint x: 356, startPoint y: 135, endPoint x: 339, endPoint y: 152, distance: 24.2
click at [339, 152] on form "Type Select In Out Stock Type Select New Stock Adjustment Return Other Lot Numb…" at bounding box center [320, 170] width 183 height 94
select select "new stock"
click at [325, 131] on select "Select New Stock Adjustment Return Other" at bounding box center [368, 136] width 86 height 10
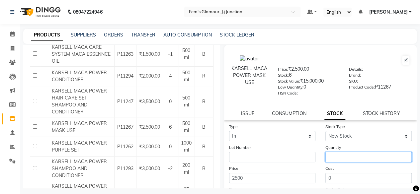
click at [339, 152] on input "number" at bounding box center [368, 157] width 86 height 10
type input "2"
click at [320, 167] on div "Cost 0" at bounding box center [368, 174] width 96 height 18
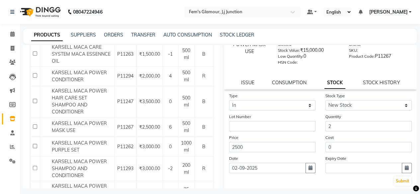
scroll to position [31, 0]
click at [309, 166] on icon "button" at bounding box center [310, 167] width 4 height 5
select select "9"
select select "2025"
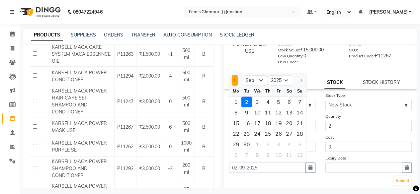
click at [235, 83] on button "Previous month" at bounding box center [235, 80] width 6 height 11
select select "8"
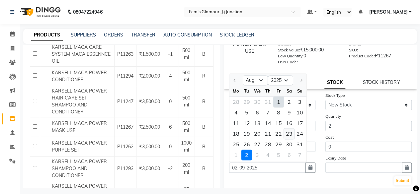
click at [292, 133] on div "23" at bounding box center [289, 133] width 11 height 11
type input "23-08-2025"
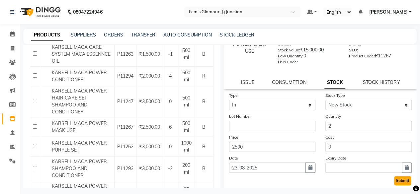
click at [398, 180] on button "Submit" at bounding box center [402, 180] width 17 height 9
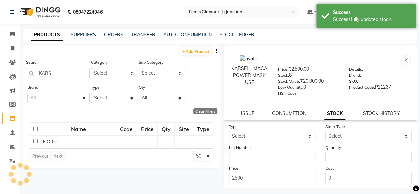
scroll to position [0, 0]
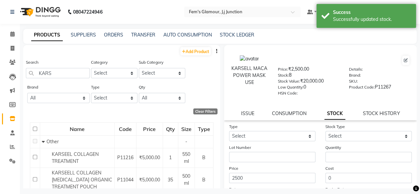
drag, startPoint x: 67, startPoint y: 67, endPoint x: 62, endPoint y: 71, distance: 6.2
click at [62, 71] on div "Search KARS" at bounding box center [58, 69] width 64 height 20
click at [62, 71] on input "KARS" at bounding box center [58, 73] width 64 height 10
type input "K"
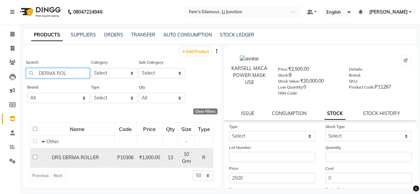
type input "DERMA ROL"
click at [78, 158] on span "DRS DERMA ROLLER" at bounding box center [75, 158] width 47 height 6
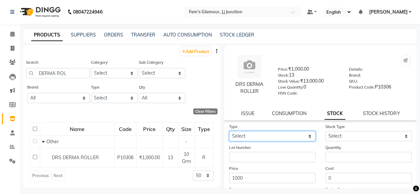
click at [250, 134] on select "Select In Out" at bounding box center [272, 136] width 86 height 10
select select "in"
click at [229, 131] on select "Select In Out" at bounding box center [272, 136] width 86 height 10
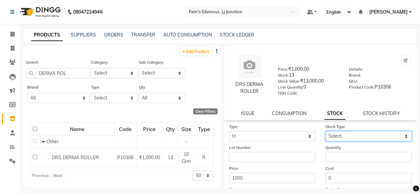
drag, startPoint x: 356, startPoint y: 136, endPoint x: 337, endPoint y: 154, distance: 26.6
click at [337, 154] on form "Type Select In Out Stock Type Select New Stock Adjustment Return Other Lot Numb…" at bounding box center [320, 170] width 183 height 94
select select "new stock"
click at [325, 131] on select "Select New Stock Adjustment Return Other" at bounding box center [368, 136] width 86 height 10
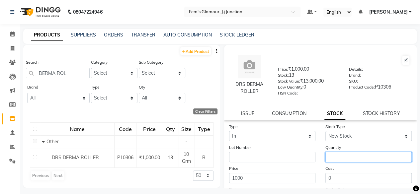
click at [337, 154] on input "number" at bounding box center [368, 157] width 86 height 10
type input "2"
click at [316, 173] on div "Price 1000" at bounding box center [272, 174] width 96 height 18
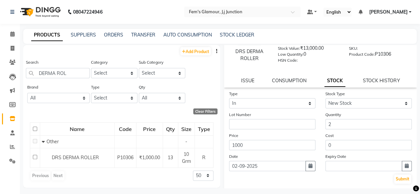
scroll to position [34, 0]
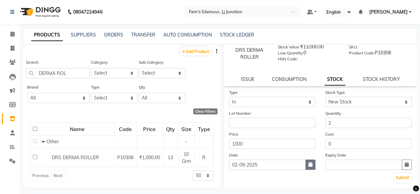
click at [308, 165] on icon "button" at bounding box center [310, 164] width 4 height 5
select select "9"
select select "2025"
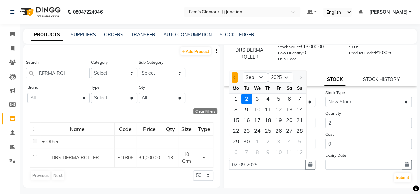
click at [234, 74] on button "Previous month" at bounding box center [235, 77] width 6 height 11
select select "8"
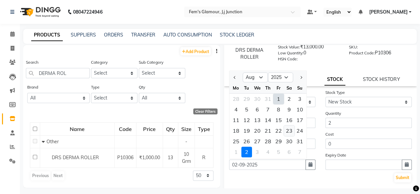
click at [287, 132] on div "23" at bounding box center [289, 131] width 11 height 11
type input "23-08-2025"
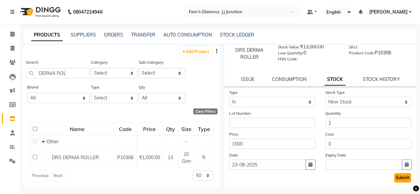
click at [396, 182] on button "Submit" at bounding box center [402, 177] width 17 height 9
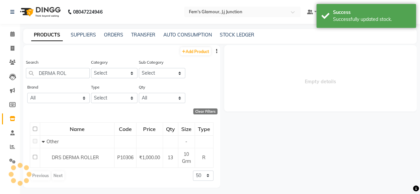
scroll to position [0, 0]
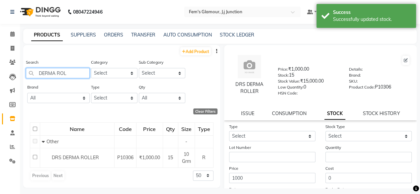
click at [75, 69] on input "DERMA ROL" at bounding box center [58, 73] width 64 height 10
type input "D"
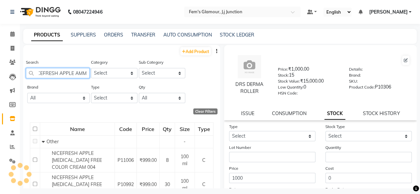
scroll to position [0, 6]
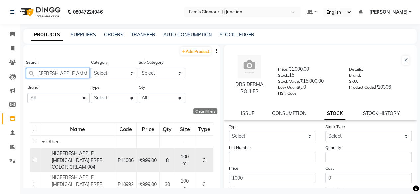
type input "NICEFRESH APPLE AMM"
click at [73, 159] on span "NICEFRESH APPLE [MEDICAL_DATA] FREE COLOR CREAM 004" at bounding box center [77, 160] width 50 height 20
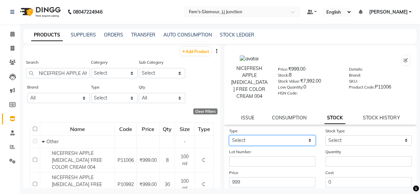
drag, startPoint x: 287, startPoint y: 144, endPoint x: 267, endPoint y: 161, distance: 26.2
click at [267, 161] on form "Type Select In Out Stock Type Select New Stock Adjustment Return Other Lot Numb…" at bounding box center [320, 174] width 183 height 94
select select "in"
click at [229, 135] on select "Select In Out" at bounding box center [272, 140] width 86 height 10
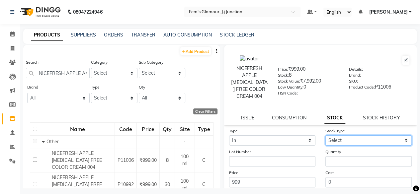
drag, startPoint x: 351, startPoint y: 142, endPoint x: 339, endPoint y: 156, distance: 18.5
click at [339, 156] on form "Type Select In Out Stock Type Select New Stock Adjustment Return Other Lot Numb…" at bounding box center [320, 174] width 183 height 94
select select "new stock"
click at [325, 135] on select "Select New Stock Adjustment Return Other" at bounding box center [368, 140] width 86 height 10
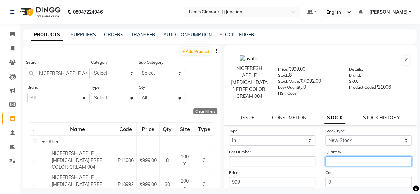
click at [339, 156] on input "number" at bounding box center [368, 161] width 86 height 10
type input "2"
click at [327, 177] on div "Cost 0" at bounding box center [368, 178] width 96 height 18
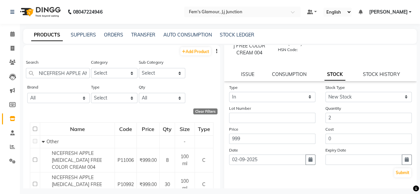
scroll to position [44, 0]
click at [310, 163] on button "button" at bounding box center [310, 159] width 10 height 10
select select "9"
select select "2025"
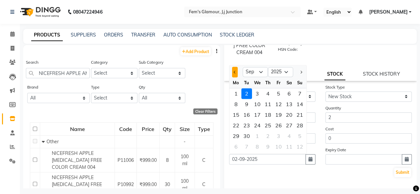
click at [235, 72] on span "Previous month" at bounding box center [234, 72] width 3 height 3
select select "8"
click at [289, 125] on div "23" at bounding box center [289, 125] width 11 height 11
type input "23-08-2025"
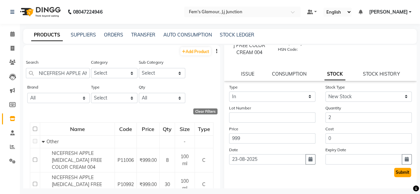
click at [394, 174] on button "Submit" at bounding box center [402, 172] width 17 height 9
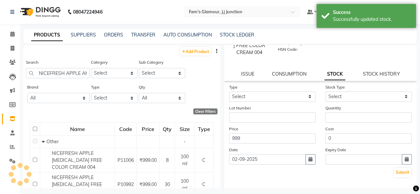
scroll to position [0, 0]
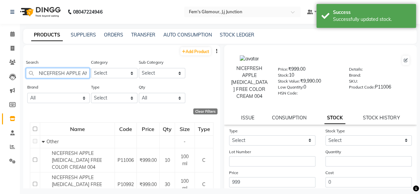
click at [86, 72] on input "NICEFRESH APPLE AMM" at bounding box center [58, 73] width 64 height 10
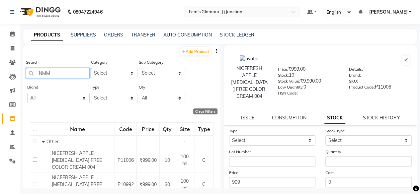
type input "MM"
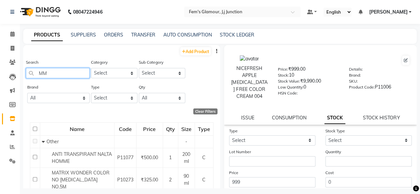
click at [86, 72] on input "MM" at bounding box center [58, 73] width 64 height 10
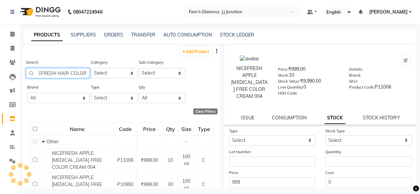
scroll to position [0, 7]
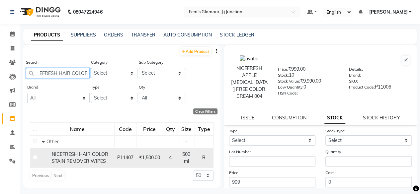
type input "NICEFRESH HAIR COLOR"
click at [89, 156] on span "NICEFRESH HAIR COLOR STAIN REMOVER WIPES" at bounding box center [80, 157] width 56 height 13
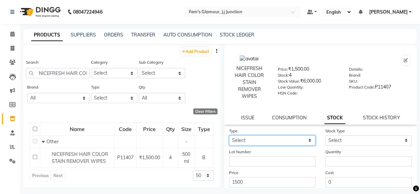
drag, startPoint x: 264, startPoint y: 140, endPoint x: 238, endPoint y: 161, distance: 33.3
click at [238, 161] on form "Type Select In Out Stock Type Select New Stock Adjustment Return Other Lot Numb…" at bounding box center [320, 174] width 183 height 94
select select "in"
click at [229, 135] on select "Select In Out" at bounding box center [272, 140] width 86 height 10
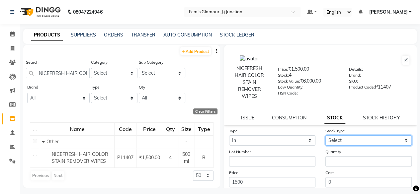
click at [359, 137] on select "Select New Stock Adjustment Return Other" at bounding box center [368, 140] width 86 height 10
select select "new stock"
click at [325, 135] on select "Select New Stock Adjustment Return Other" at bounding box center [368, 140] width 86 height 10
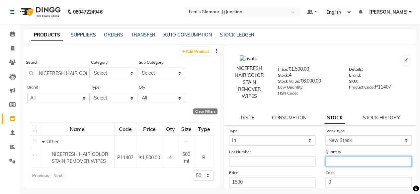
click at [330, 159] on input "number" at bounding box center [368, 161] width 86 height 10
type input "2"
click at [320, 174] on div "Cost 0" at bounding box center [368, 178] width 96 height 18
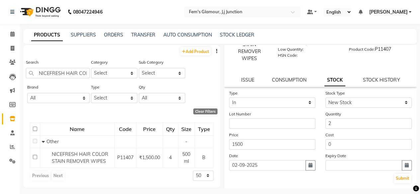
scroll to position [40, 0]
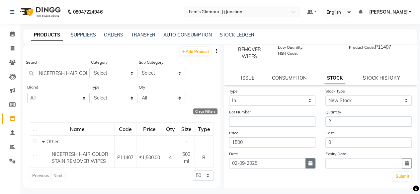
click at [308, 167] on button "button" at bounding box center [310, 163] width 10 height 10
select select "9"
select select "2025"
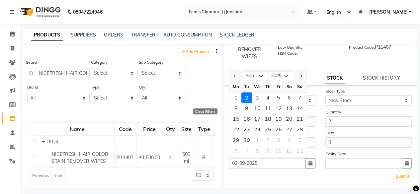
click at [231, 77] on div at bounding box center [235, 76] width 13 height 11
click at [235, 75] on span "Previous month" at bounding box center [234, 76] width 3 height 3
select select "8"
click at [290, 126] on div "23" at bounding box center [289, 129] width 11 height 11
type input "23-08-2025"
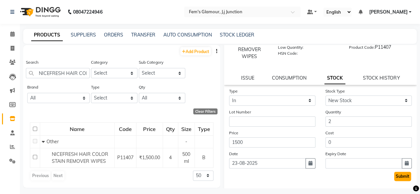
click at [396, 177] on button "Submit" at bounding box center [402, 176] width 17 height 9
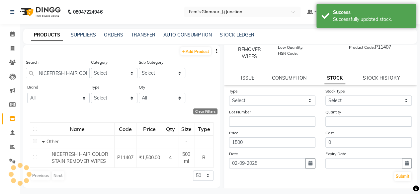
scroll to position [0, 0]
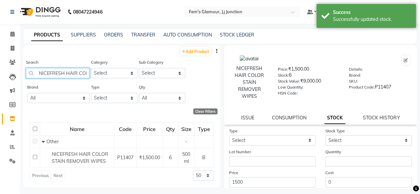
click at [85, 72] on input "NICEFRESH HAIR COLOR" at bounding box center [58, 73] width 64 height 10
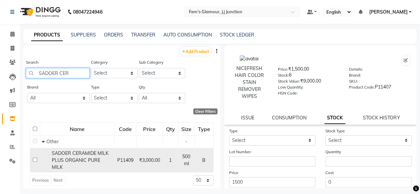
type input "SADOER CER"
click at [91, 153] on span "SADOER CERAMIDE MILK PLUS ORGANIC PURE MILK" at bounding box center [80, 160] width 57 height 20
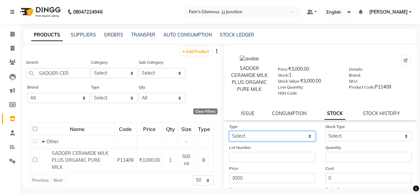
drag, startPoint x: 272, startPoint y: 134, endPoint x: 248, endPoint y: 154, distance: 31.3
click at [248, 154] on form "Type Select In Out Stock Type Select New Stock Adjustment Return Other Lot Numb…" at bounding box center [320, 170] width 183 height 94
select select "in"
click at [229, 131] on select "Select In Out" at bounding box center [272, 136] width 86 height 10
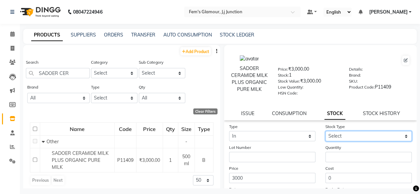
drag, startPoint x: 333, startPoint y: 134, endPoint x: 331, endPoint y: 155, distance: 21.0
click at [331, 155] on form "Type Select In Out Stock Type Select New Stock Adjustment Return Other Lot Numb…" at bounding box center [320, 170] width 183 height 94
select select "new stock"
click at [325, 131] on select "Select New Stock Adjustment Return Other" at bounding box center [368, 136] width 86 height 10
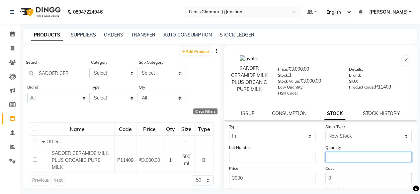
click at [331, 155] on input "number" at bounding box center [368, 157] width 86 height 10
type input "1"
click at [325, 166] on label "Cost" at bounding box center [329, 169] width 8 height 6
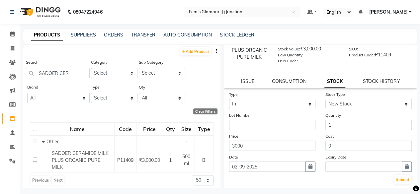
scroll to position [35, 0]
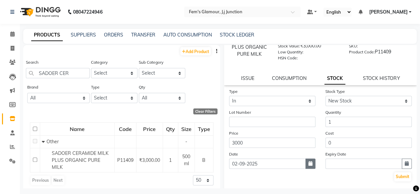
click at [310, 165] on button "button" at bounding box center [310, 164] width 10 height 10
select select "9"
select select "2025"
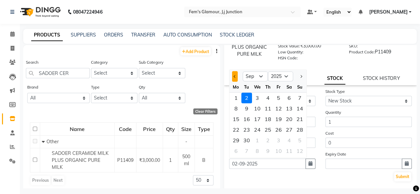
click at [232, 75] on button "Previous month" at bounding box center [235, 76] width 6 height 11
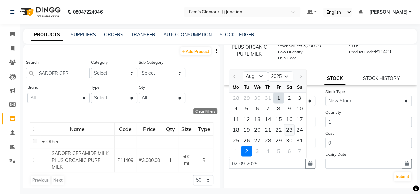
click at [286, 132] on div "23" at bounding box center [289, 130] width 11 height 11
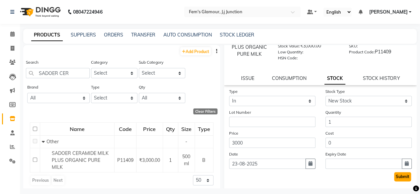
click at [404, 178] on button "Submit" at bounding box center [402, 176] width 17 height 9
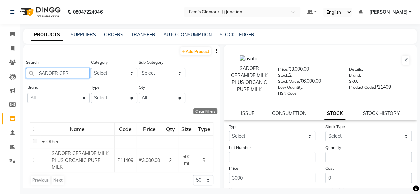
click at [78, 73] on input "SADOER CER" at bounding box center [58, 73] width 64 height 10
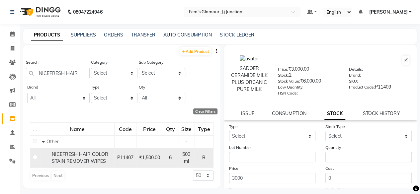
click at [35, 155] on input "checkbox" at bounding box center [35, 157] width 4 height 4
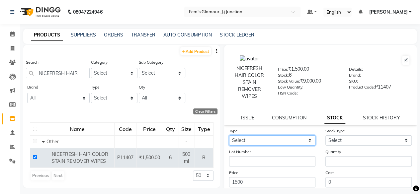
drag, startPoint x: 253, startPoint y: 146, endPoint x: 246, endPoint y: 157, distance: 13.4
click at [246, 157] on form "Type Select In Out Stock Type Select New Stock Adjustment Return Other Lot Numb…" at bounding box center [320, 174] width 183 height 94
click at [229, 135] on select "Select In Out" at bounding box center [272, 140] width 86 height 10
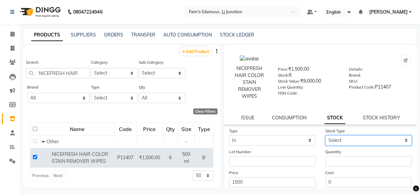
drag, startPoint x: 346, startPoint y: 138, endPoint x: 336, endPoint y: 157, distance: 21.2
click at [336, 157] on form "Type Select In Out Stock Type Select New Stock Adjustment Return Other Lot Numb…" at bounding box center [320, 174] width 183 height 94
click at [325, 135] on select "Select New Stock Adjustment Return Other" at bounding box center [368, 140] width 86 height 10
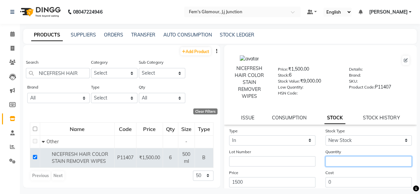
click at [336, 157] on input "number" at bounding box center [368, 161] width 86 height 10
click at [317, 179] on div "Price 1500" at bounding box center [272, 178] width 96 height 18
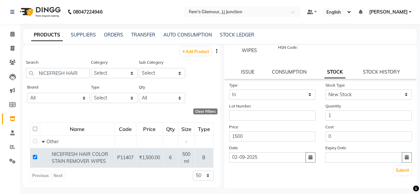
scroll to position [46, 0]
click at [308, 157] on icon "button" at bounding box center [310, 156] width 4 height 5
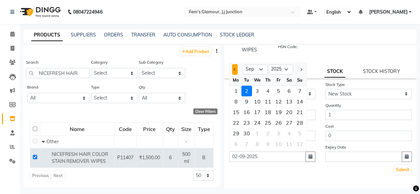
click at [236, 68] on button "Previous month" at bounding box center [235, 69] width 6 height 11
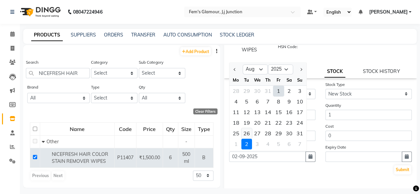
click at [245, 133] on div "26" at bounding box center [246, 133] width 11 height 11
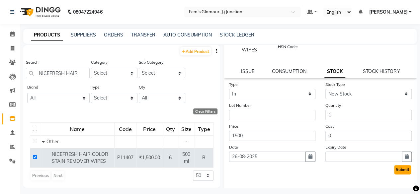
click at [398, 172] on button "Submit" at bounding box center [402, 169] width 17 height 9
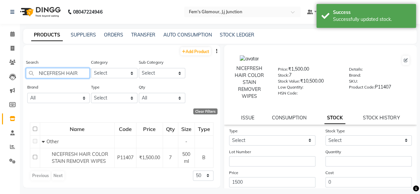
click at [84, 71] on input "NICEFRESH HAIR" at bounding box center [58, 73] width 64 height 10
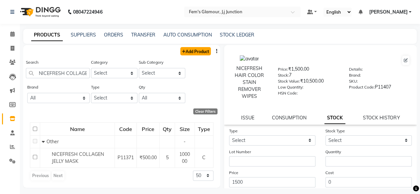
click at [195, 51] on link "Add Product" at bounding box center [195, 51] width 31 height 8
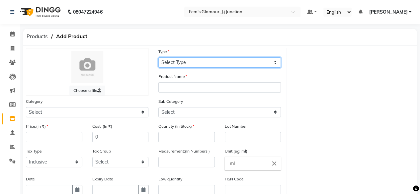
drag, startPoint x: 168, startPoint y: 66, endPoint x: 168, endPoint y: 81, distance: 14.6
click at [168, 81] on div "Choose a file Type Select Type Both Retail Consumable Product Name Category Sel…" at bounding box center [153, 153] width 265 height 211
click at [158, 57] on select "Select Type Both Retail Consumable" at bounding box center [219, 62] width 123 height 10
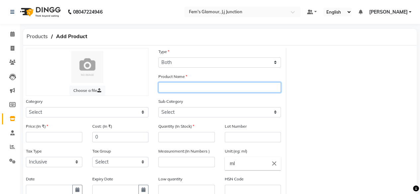
click at [168, 83] on input "text" at bounding box center [219, 87] width 123 height 10
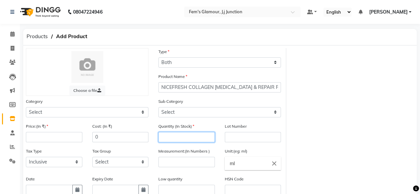
click at [174, 137] on input "number" at bounding box center [186, 137] width 56 height 10
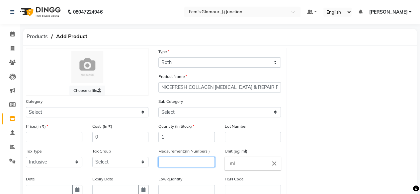
click at [175, 163] on input "number" at bounding box center [186, 162] width 56 height 10
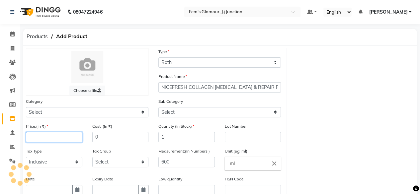
click at [66, 134] on input "number" at bounding box center [54, 137] width 56 height 10
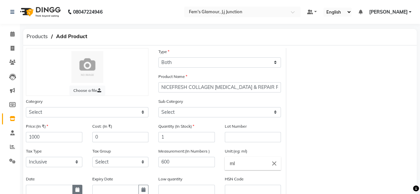
click at [79, 185] on button "button" at bounding box center [77, 190] width 10 height 10
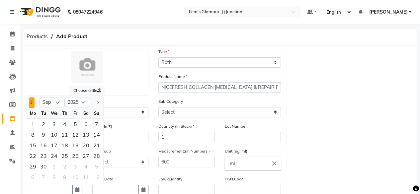
click at [33, 104] on button "Previous month" at bounding box center [32, 102] width 6 height 11
click at [44, 166] on div "26" at bounding box center [43, 166] width 11 height 11
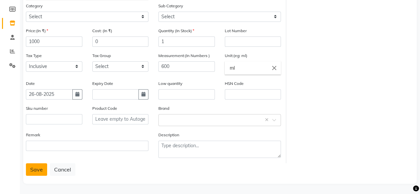
click at [41, 167] on button "Save" at bounding box center [36, 169] width 21 height 13
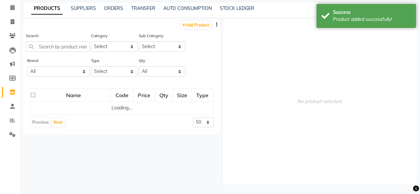
scroll to position [4, 0]
